Goal: Communication & Community: Answer question/provide support

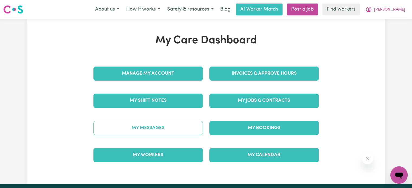
click at [138, 132] on link "My Messages" at bounding box center [147, 128] width 109 height 14
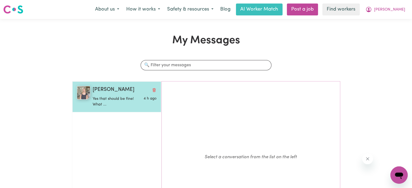
click at [105, 96] on p "Yes that should be fine! What ..." at bounding box center [114, 102] width 43 height 12
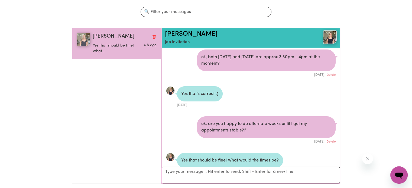
scroll to position [54, 0]
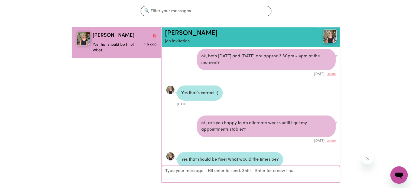
click at [207, 177] on textarea "Your reply" at bounding box center [251, 174] width 178 height 17
click at [211, 176] on textarea "ok," at bounding box center [251, 175] width 178 height 16
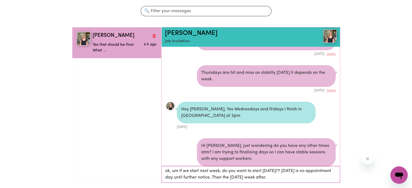
scroll to position [0, 0]
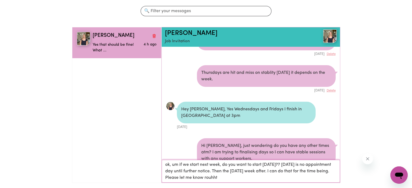
drag, startPoint x: 299, startPoint y: 175, endPoint x: 286, endPoint y: 177, distance: 13.1
click at [286, 177] on textarea "ok, um if we start next week, do you want to start [DATE]?? [DATE] is no appoin…" at bounding box center [251, 171] width 178 height 23
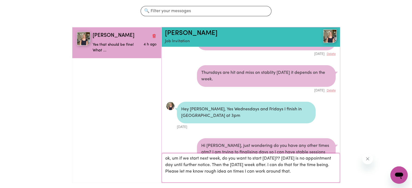
type textarea "ok, um if we start next week, do you want to start [DATE]?? [DATE] is no appoin…"
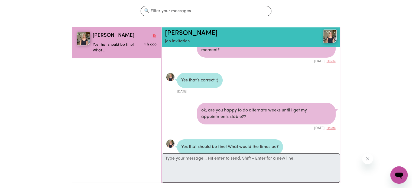
scroll to position [2618, 0]
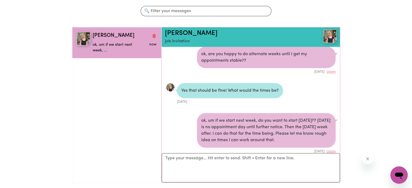
click at [281, 118] on div "ok, um if we start next week, do you want to start [DATE]?? [DATE] is no appoin…" at bounding box center [266, 130] width 139 height 35
drag, startPoint x: 224, startPoint y: 132, endPoint x: 199, endPoint y: 102, distance: 38.9
click at [199, 113] on div "ok, um if we start next week, do you want to start [DATE]?? [DATE] is no appoin…" at bounding box center [266, 130] width 139 height 35
copy div "ok, um if we start next week, do you want to start [DATE]?? [DATE] is no appoin…"
click at [332, 150] on button "Delete" at bounding box center [331, 152] width 9 height 5
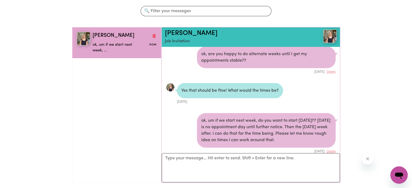
scroll to position [2562, 0]
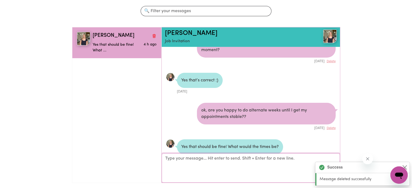
click at [238, 162] on textarea "Your reply" at bounding box center [251, 168] width 178 height 29
paste textarea "ok, um if we start next week, do you want to start [DATE]?? [DATE] is no appoin…"
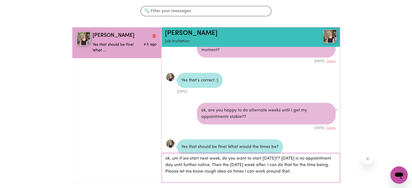
drag, startPoint x: 247, startPoint y: 158, endPoint x: 231, endPoint y: 158, distance: 15.5
click at [232, 158] on textarea "ok, um if we start next week, do you want to start [DATE]?? [DATE] is no appoin…" at bounding box center [251, 168] width 178 height 29
click at [225, 159] on textarea "ok, um if we start next week, do you want to start [DATE]?? [DATE] is no appoin…" at bounding box center [251, 168] width 178 height 29
click at [255, 157] on textarea "ok, um if we start next week, can you want to start [DATE]?? [DATE] is no appoi…" at bounding box center [251, 168] width 178 height 29
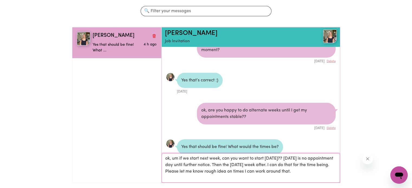
click at [253, 160] on textarea "ok, um if we start next week, can you want to start [DATE]?? [DATE] is no appoi…" at bounding box center [251, 168] width 178 height 29
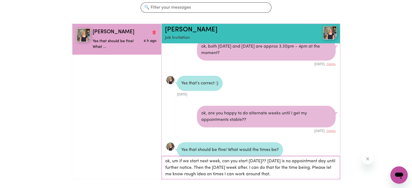
scroll to position [81, 0]
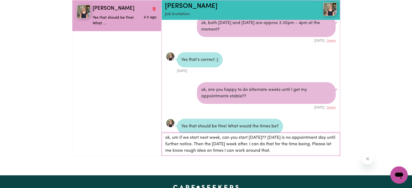
click at [306, 143] on textarea "ok, um if we start next week, can you start [DATE]?? [DATE] is no appointment d…" at bounding box center [251, 144] width 178 height 23
click at [321, 148] on textarea "ok, um if we start next week, can you start [DATE]?? [DATE] is no appointment d…" at bounding box center [251, 144] width 178 height 23
type textarea "ok, um if we start next week, can you start [DATE]?? [DATE] is no appointment d…"
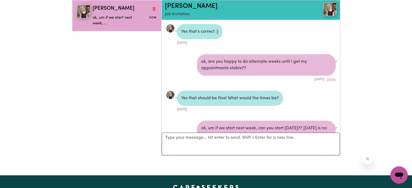
scroll to position [2551, 0]
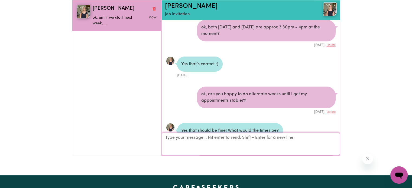
click at [200, 140] on textarea "Your reply" at bounding box center [251, 144] width 178 height 23
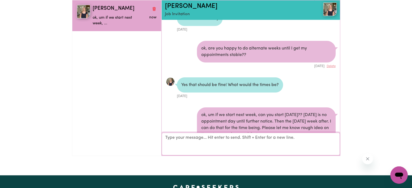
scroll to position [2605, 0]
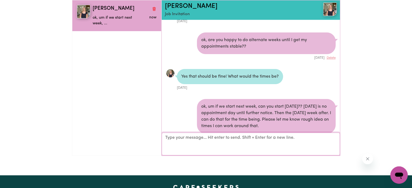
click at [225, 138] on textarea "Your reply" at bounding box center [251, 144] width 178 height 23
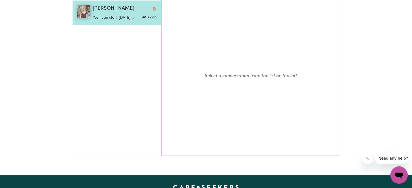
click at [97, 21] on p "Yes I can start next Wednesday..." at bounding box center [114, 18] width 43 height 6
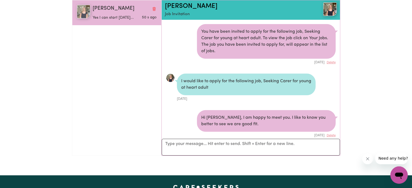
scroll to position [2636, 0]
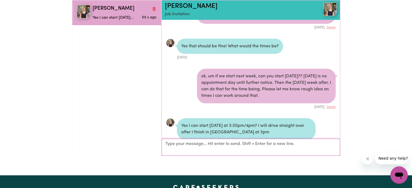
click at [228, 141] on textarea "Your reply" at bounding box center [251, 147] width 178 height 17
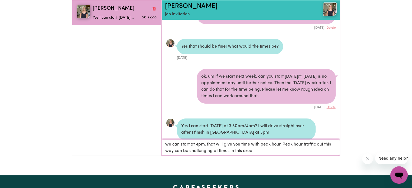
type textarea "we can start at 4pm, that will give you time with peak hour. Peak hour traffic …"
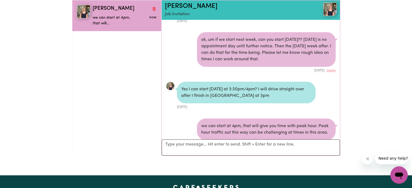
scroll to position [2672, 0]
click at [74, 89] on ul "Bianca T we can start at 4pm, that will... now" at bounding box center [116, 78] width 89 height 156
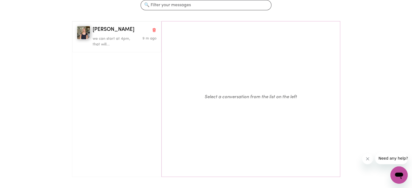
scroll to position [54, 0]
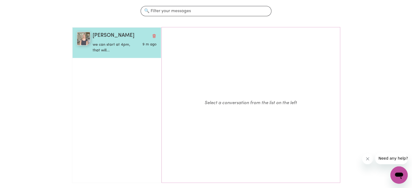
click at [101, 43] on p "we can start at 4pm, that will..." at bounding box center [114, 48] width 43 height 12
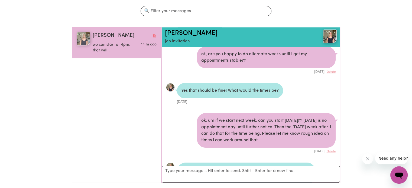
scroll to position [2673, 0]
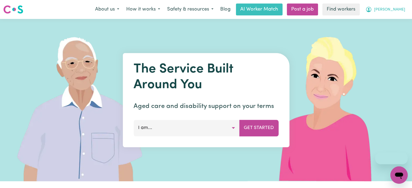
click at [390, 9] on span "[PERSON_NAME]" at bounding box center [389, 10] width 31 height 6
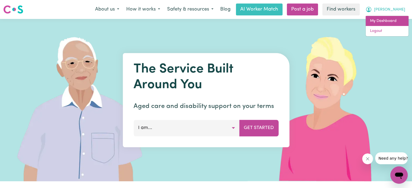
click at [396, 20] on link "My Dashboard" at bounding box center [387, 21] width 43 height 10
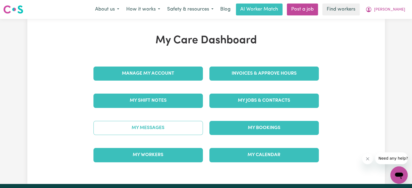
click at [161, 123] on link "My Messages" at bounding box center [147, 128] width 109 height 14
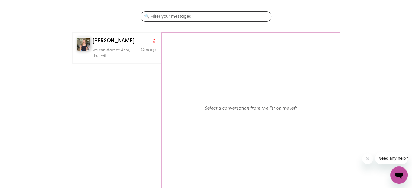
scroll to position [27, 0]
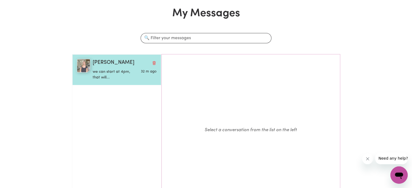
click at [117, 68] on div "we can start at 4pm, that will..." at bounding box center [114, 74] width 43 height 14
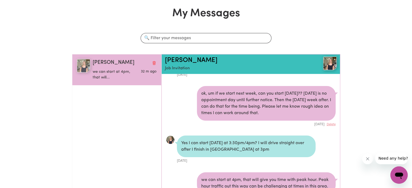
scroll to position [2673, 0]
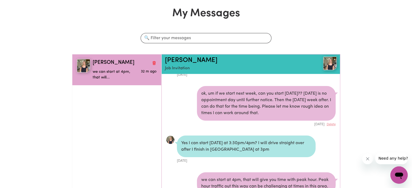
drag, startPoint x: 146, startPoint y: 149, endPoint x: 152, endPoint y: 136, distance: 14.4
click at [146, 148] on ul "Bianca T we can start at 4pm, that will... 32 m ago" at bounding box center [116, 132] width 89 height 156
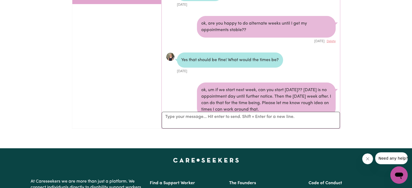
scroll to position [2591, 0]
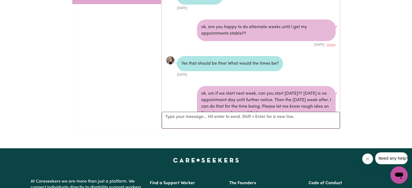
click at [403, 176] on icon "Open messaging window" at bounding box center [399, 175] width 10 height 10
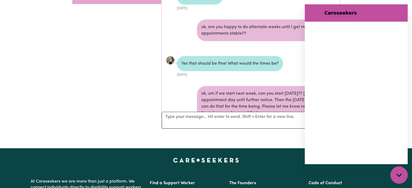
scroll to position [0, 0]
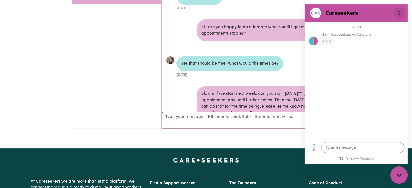
click at [401, 12] on button "Options menu" at bounding box center [399, 13] width 11 height 11
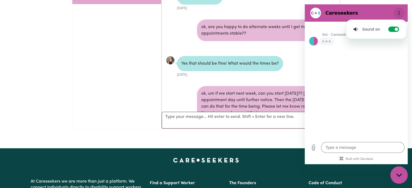
type textarea "x"
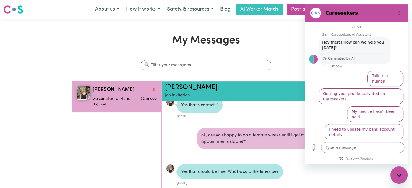
click at [15, 5] on img at bounding box center [13, 10] width 20 height 10
